Goal: Task Accomplishment & Management: Complete application form

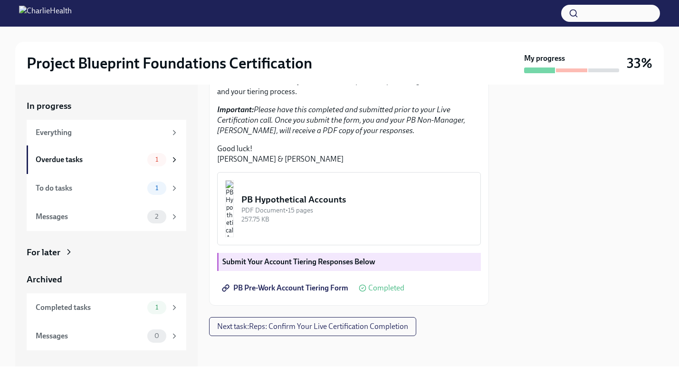
scroll to position [253, 0]
click at [337, 214] on div "PDF Document • 15 pages" at bounding box center [356, 210] width 231 height 9
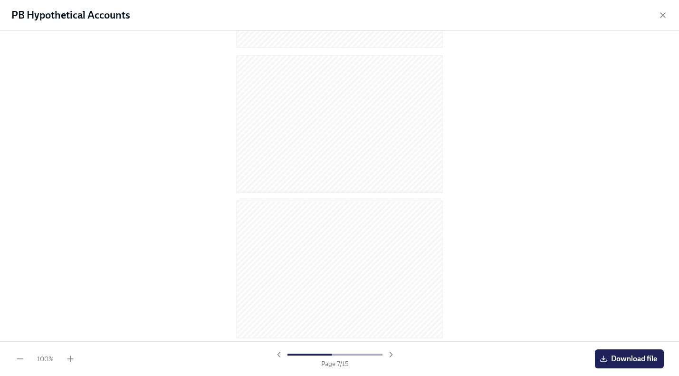
scroll to position [0, 0]
click at [663, 16] on icon "button" at bounding box center [662, 15] width 5 height 5
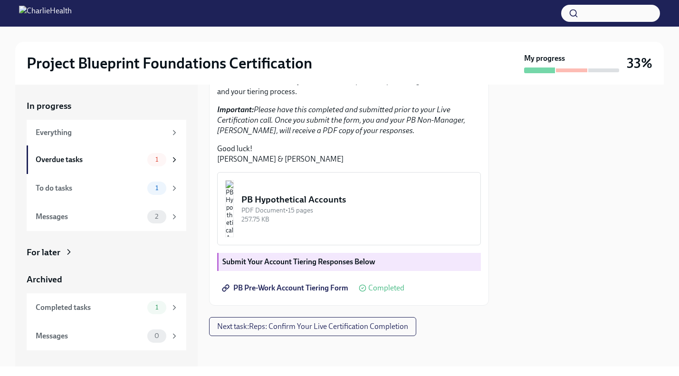
click at [304, 286] on span "PB Pre-Work Account Tiering Form" at bounding box center [286, 287] width 124 height 9
click at [373, 196] on div "PB Hypothetical Accounts" at bounding box center [356, 199] width 231 height 12
click at [320, 327] on span "Next task : Reps: Confirm Your Live Certification Completion" at bounding box center [312, 326] width 191 height 9
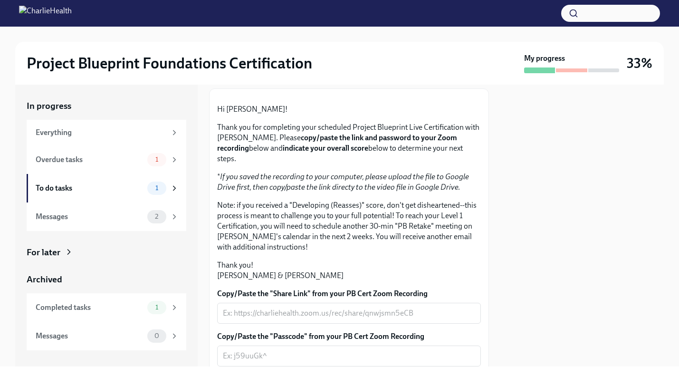
scroll to position [74, 0]
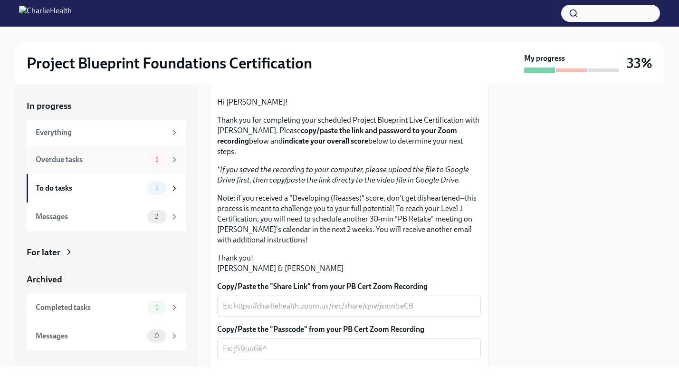
click at [158, 158] on span "1" at bounding box center [157, 159] width 14 height 7
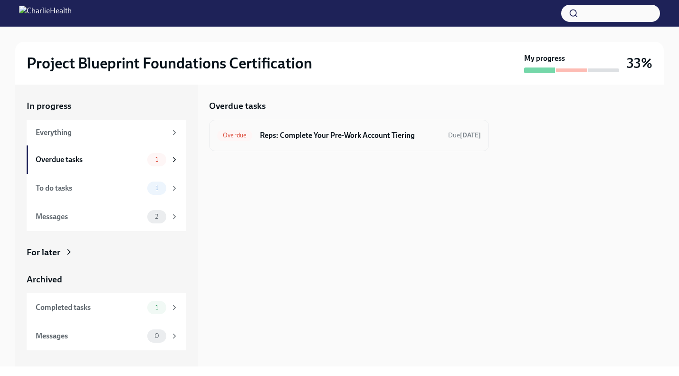
click at [338, 133] on h6 "Reps: Complete Your Pre-Work Account Tiering" at bounding box center [350, 135] width 180 height 10
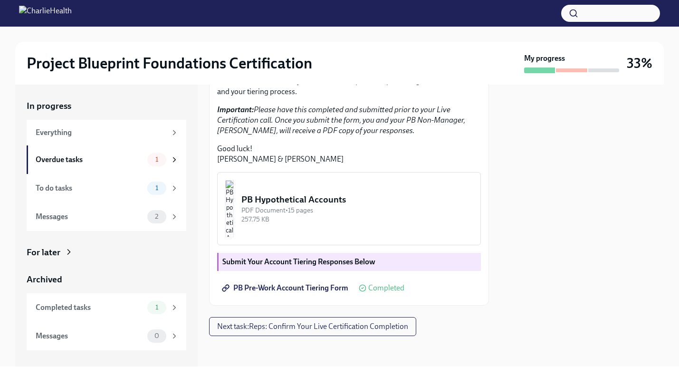
scroll to position [253, 0]
click at [67, 219] on div "Messages" at bounding box center [90, 216] width 108 height 10
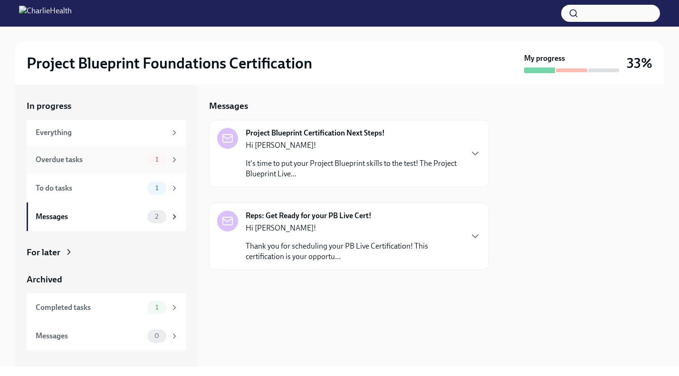
click at [95, 156] on div "Overdue tasks" at bounding box center [90, 159] width 108 height 10
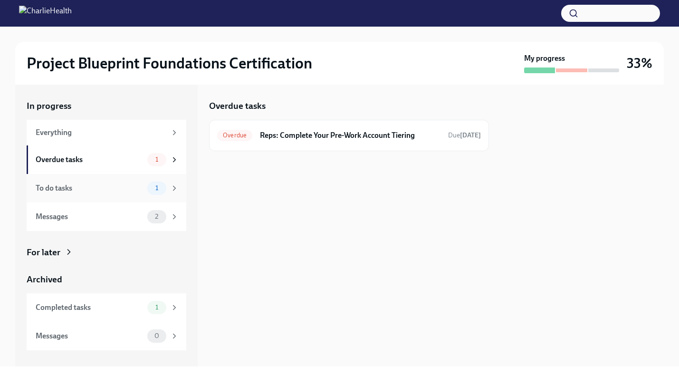
click at [98, 183] on div "To do tasks" at bounding box center [90, 188] width 108 height 10
